Goal: Task Accomplishment & Management: Manage account settings

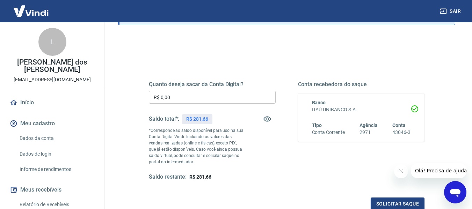
scroll to position [70, 0]
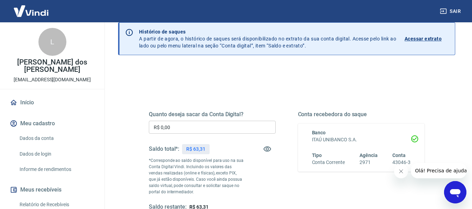
scroll to position [70, 0]
